Goal: Find specific page/section: Find specific page/section

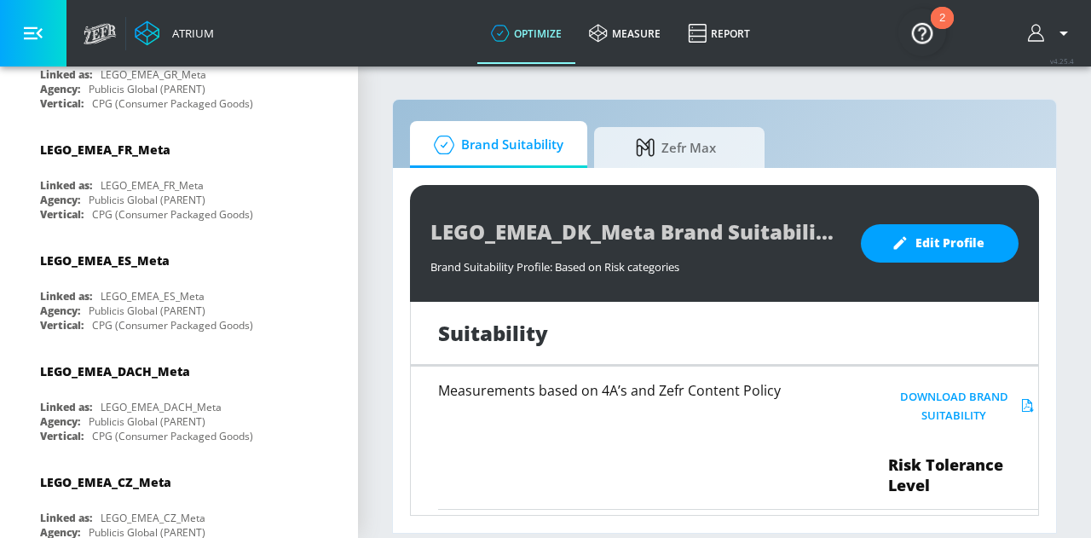
scroll to position [2313, 0]
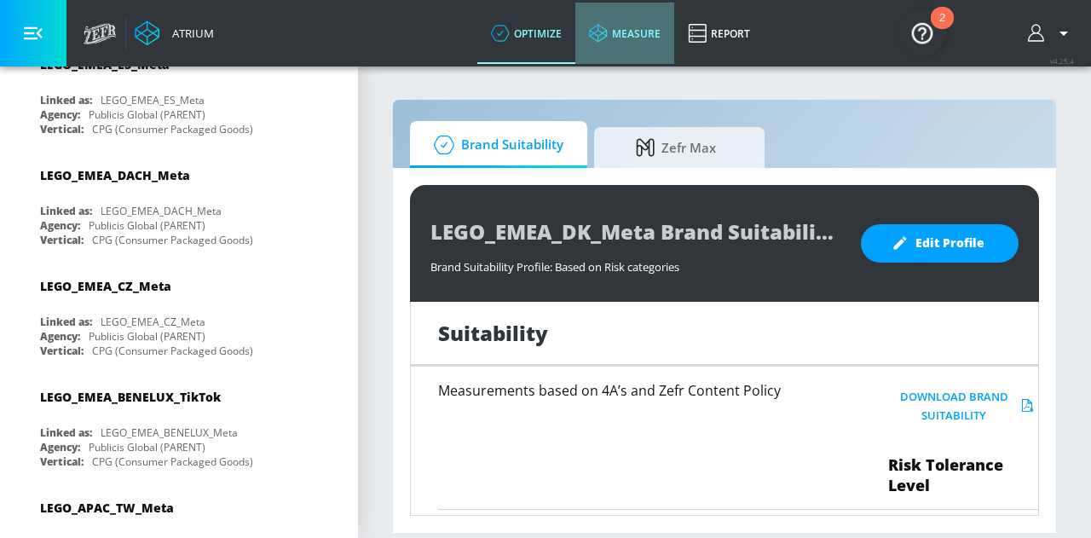
click at [615, 30] on link "measure" at bounding box center [625, 33] width 99 height 61
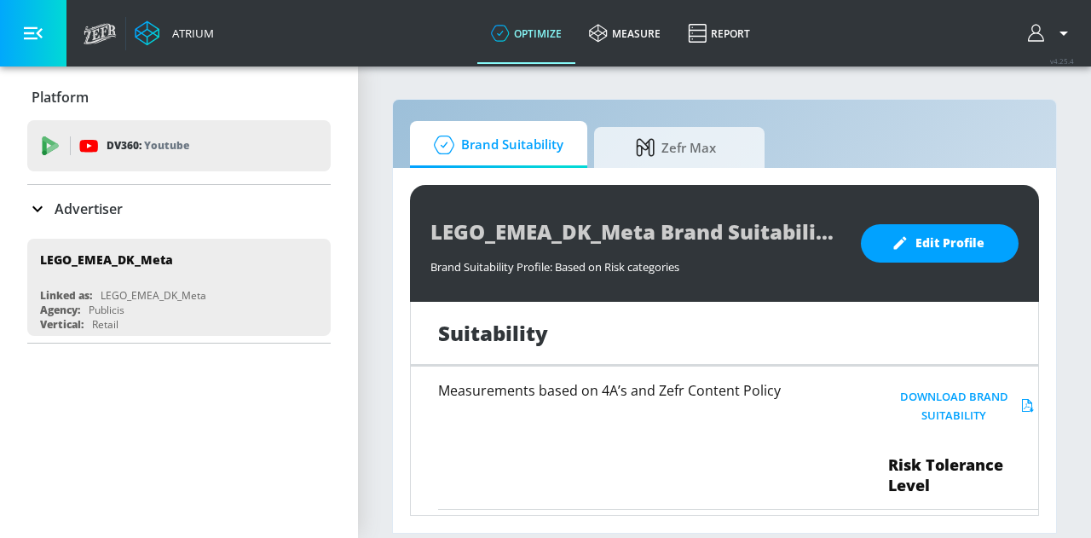
click at [38, 22] on button "button" at bounding box center [33, 33] width 67 height 67
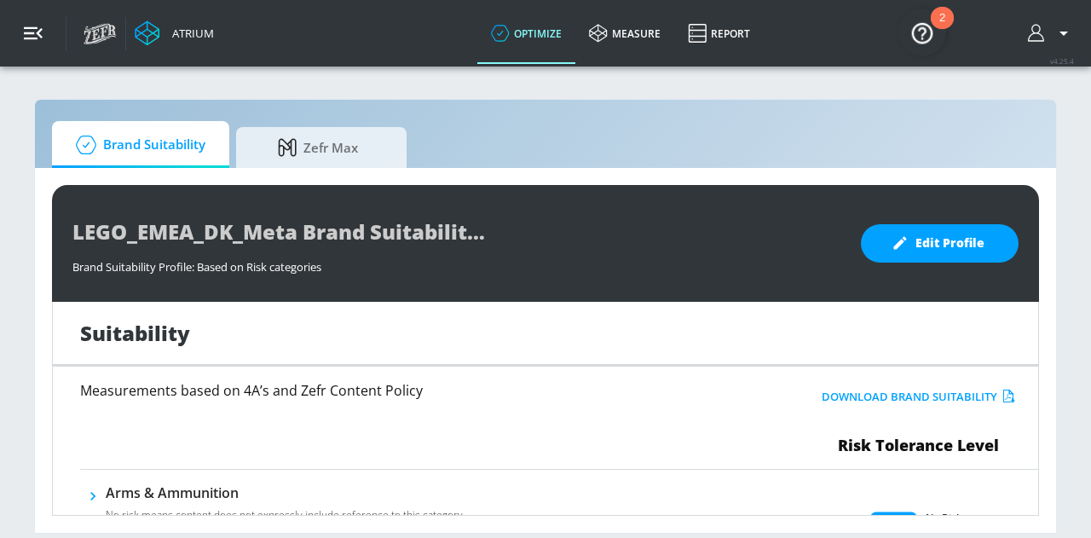
click at [38, 22] on button "button" at bounding box center [33, 33] width 67 height 67
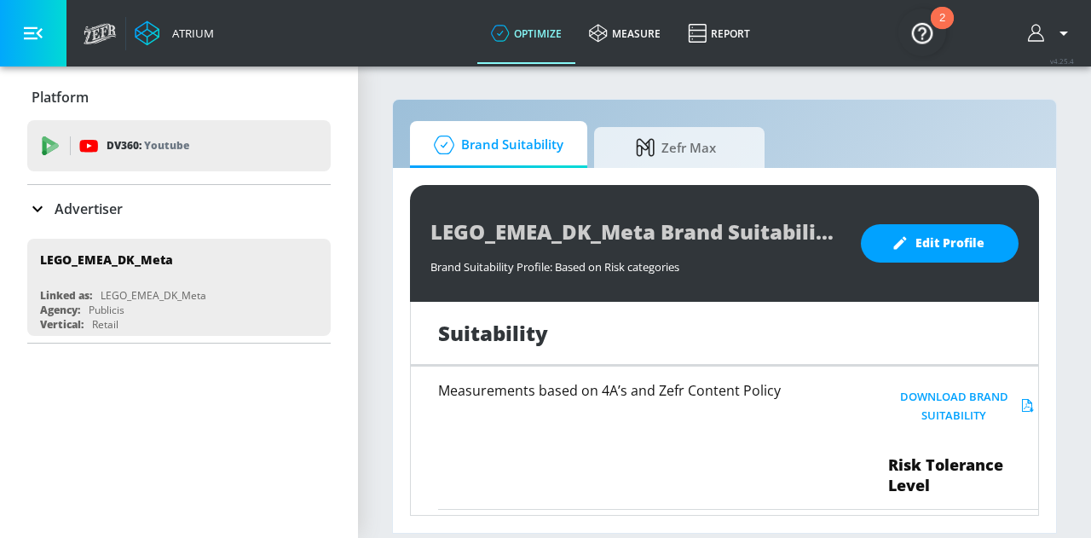
click at [1064, 29] on icon "button" at bounding box center [1064, 33] width 20 height 20
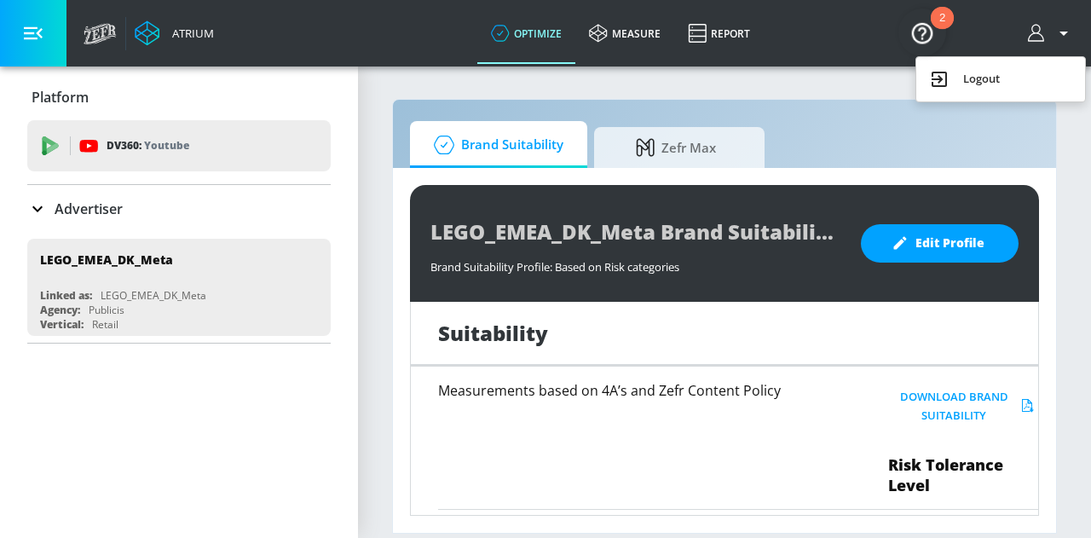
click at [57, 52] on div at bounding box center [545, 269] width 1091 height 538
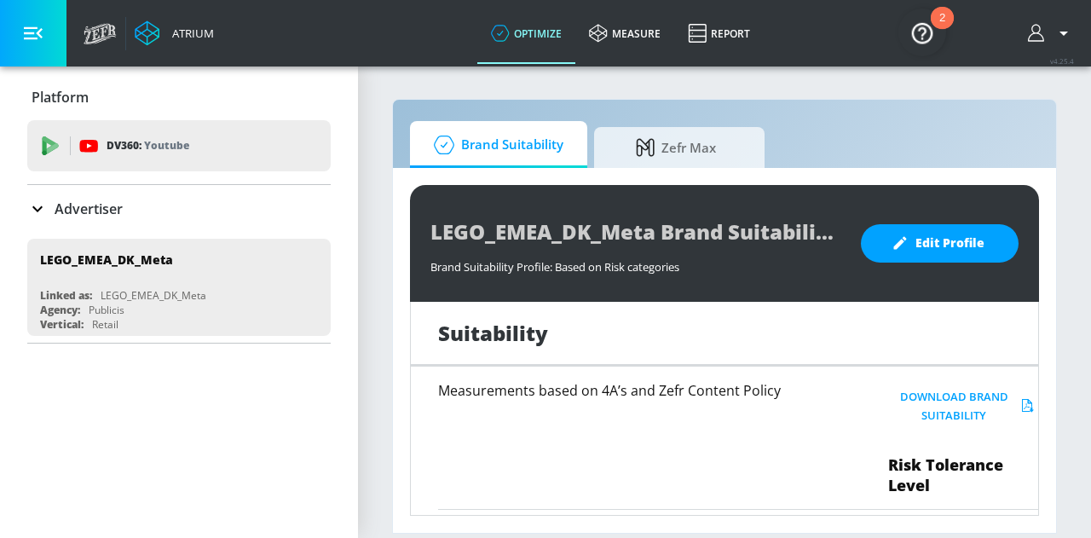
click at [48, 213] on div "Advertiser" at bounding box center [74, 209] width 95 height 20
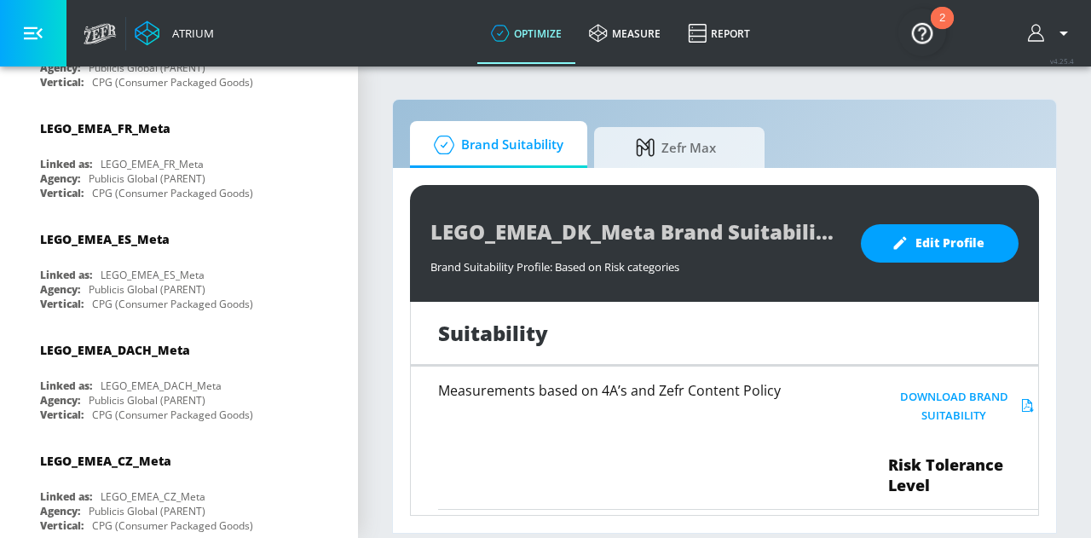
scroll to position [2313, 0]
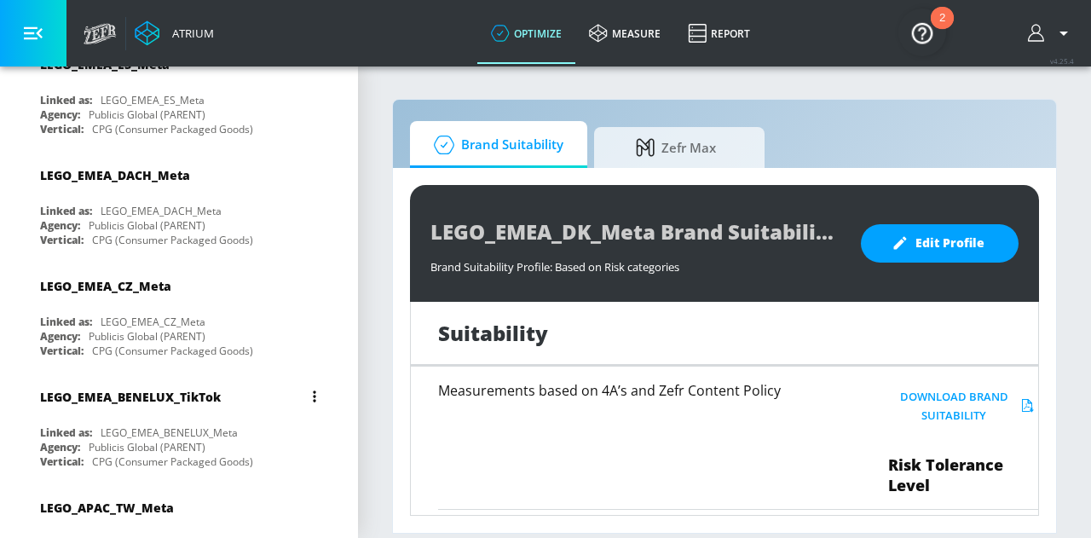
click at [197, 376] on div "LEGO_EMEA_BENELUX_TikTok Linked as: LEGO_EMEA_BENELUX_Meta Agency: Publicis Glo…" at bounding box center [179, 424] width 304 height 97
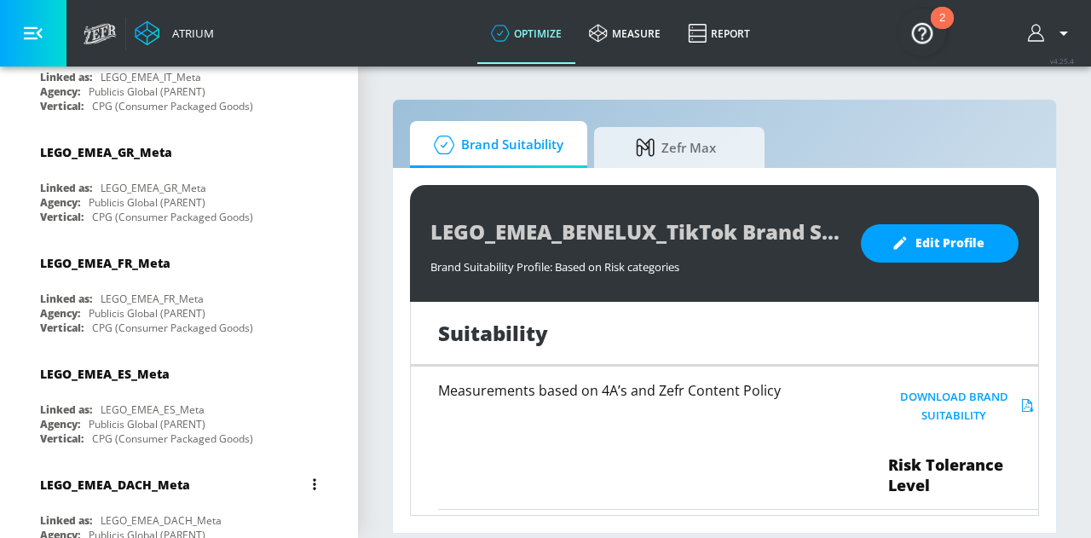
scroll to position [2114, 0]
click at [736, 38] on link "Report" at bounding box center [719, 33] width 90 height 61
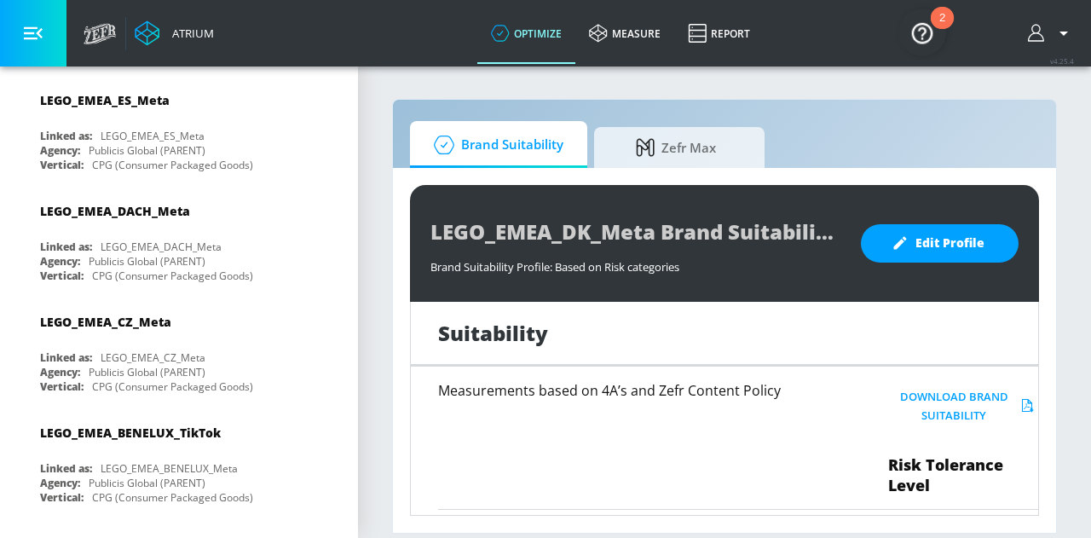
scroll to position [2313, 0]
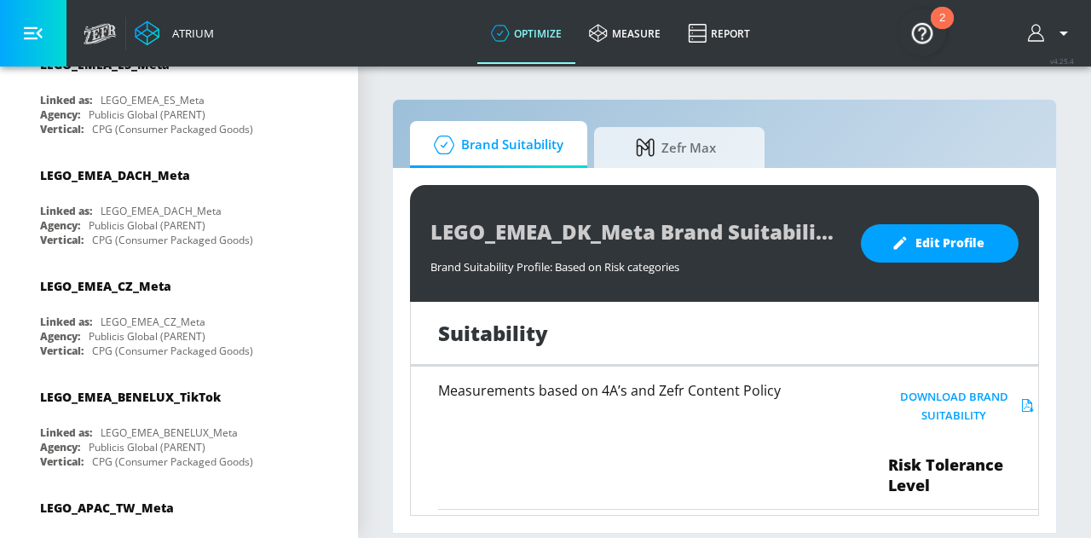
click at [49, 33] on button "button" at bounding box center [33, 33] width 67 height 67
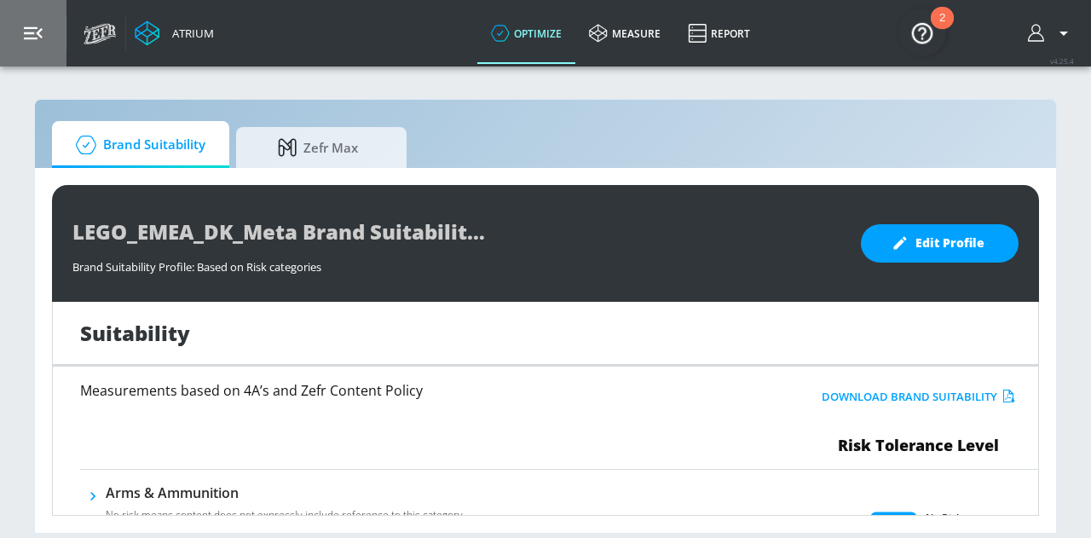
click at [49, 33] on button "button" at bounding box center [33, 33] width 67 height 67
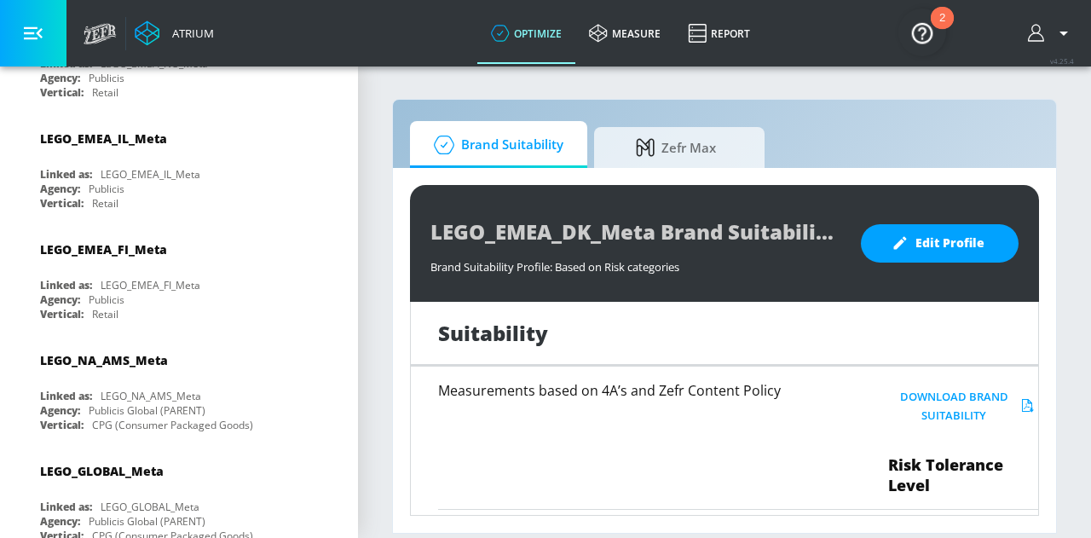
scroll to position [0, 0]
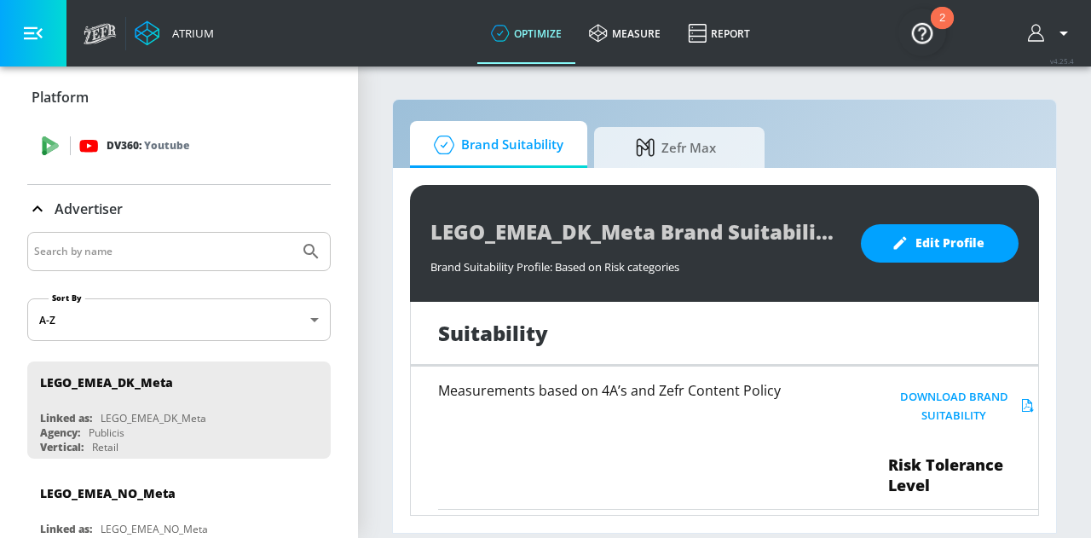
click at [89, 159] on div "DV360: Youtube" at bounding box center [179, 145] width 304 height 51
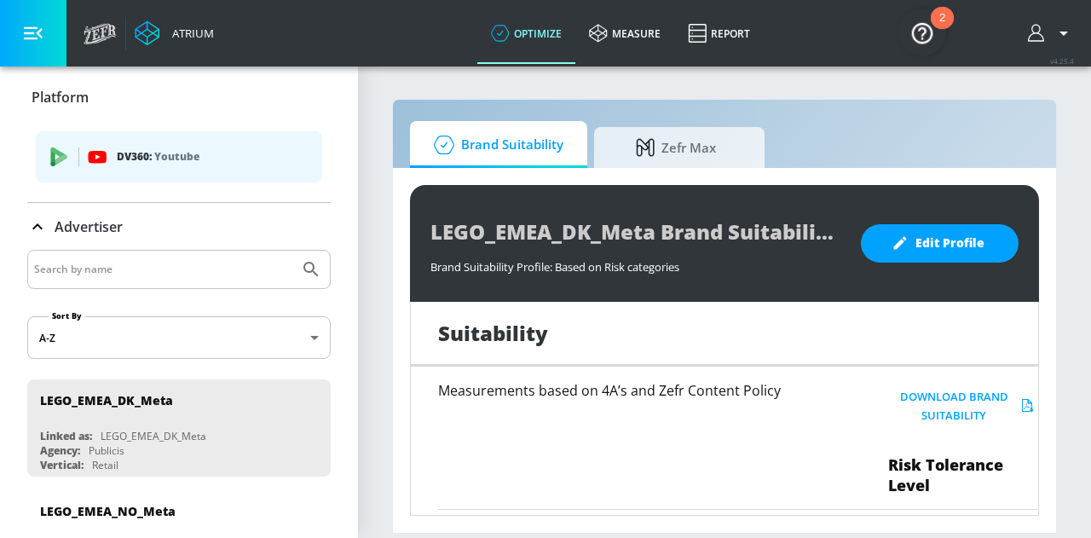
click at [89, 159] on icon "list of platforms" at bounding box center [97, 157] width 18 height 12
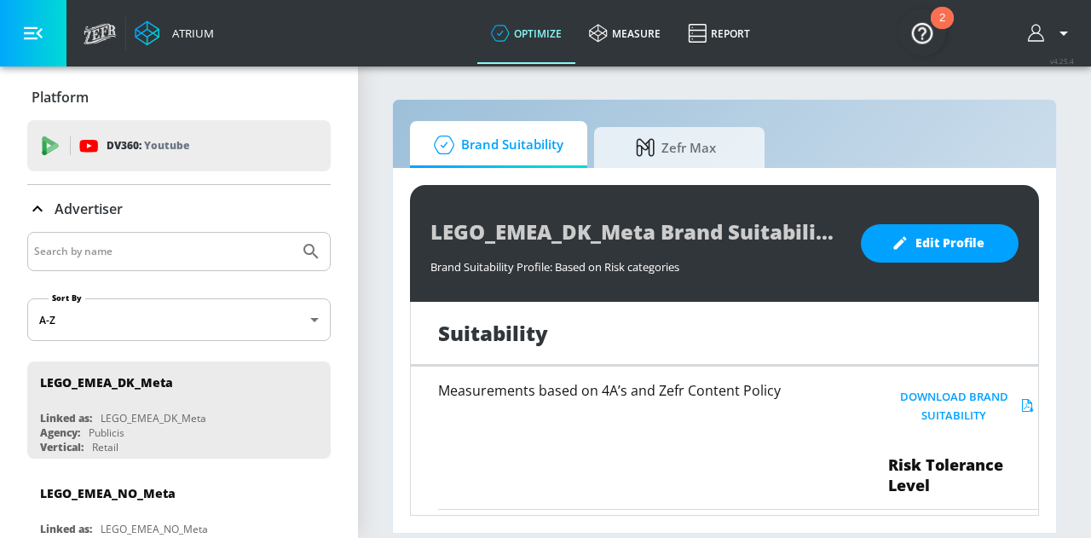
click at [82, 258] on input "Search by name" at bounding box center [163, 251] width 258 height 22
type input "be"
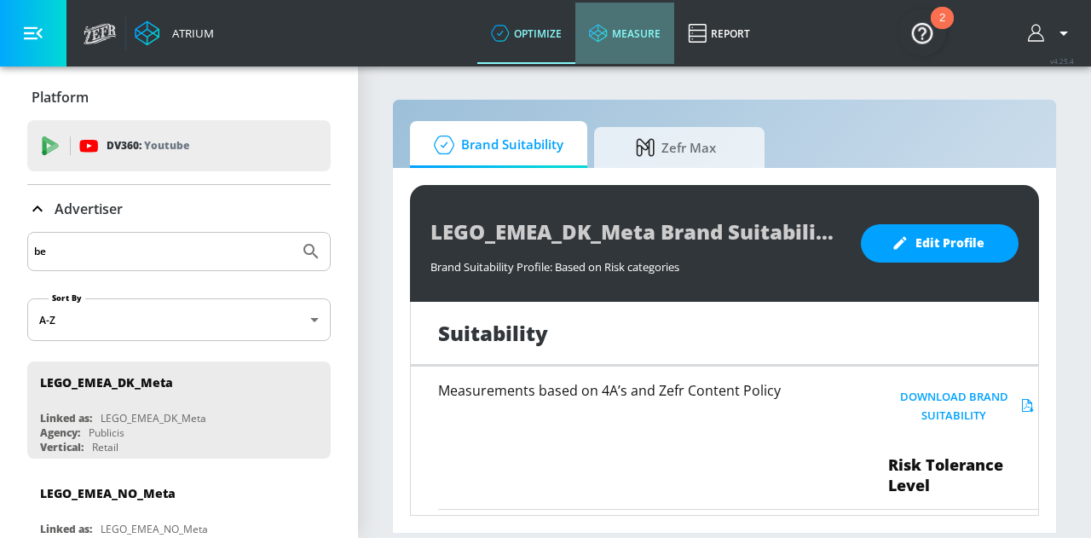
click at [617, 34] on link "measure" at bounding box center [625, 33] width 99 height 61
